Goal: Task Accomplishment & Management: Use online tool/utility

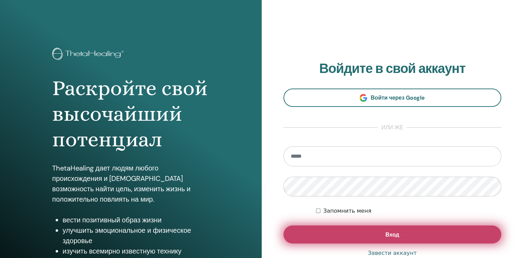
type input "**********"
click at [339, 235] on button "Вход" at bounding box center [393, 235] width 218 height 18
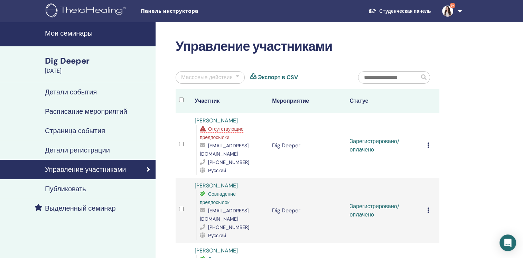
click at [238, 75] on div at bounding box center [237, 77] width 3 height 8
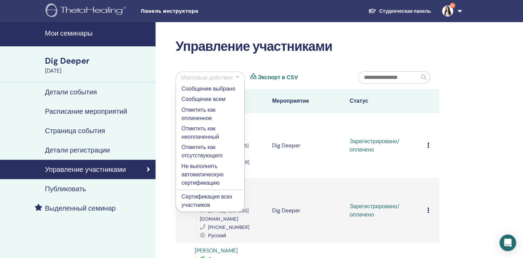
click at [196, 196] on p "Сертификация всех участников" at bounding box center [210, 201] width 57 height 17
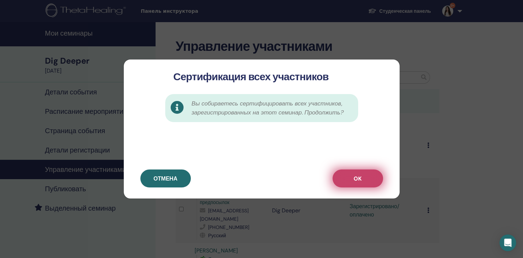
click at [380, 172] on button "OK" at bounding box center [358, 179] width 51 height 18
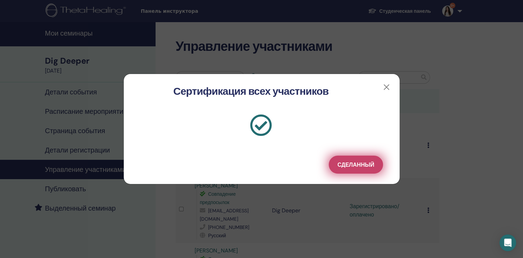
click at [373, 159] on button "Сделанный" at bounding box center [356, 165] width 54 height 18
